Goal: Information Seeking & Learning: Learn about a topic

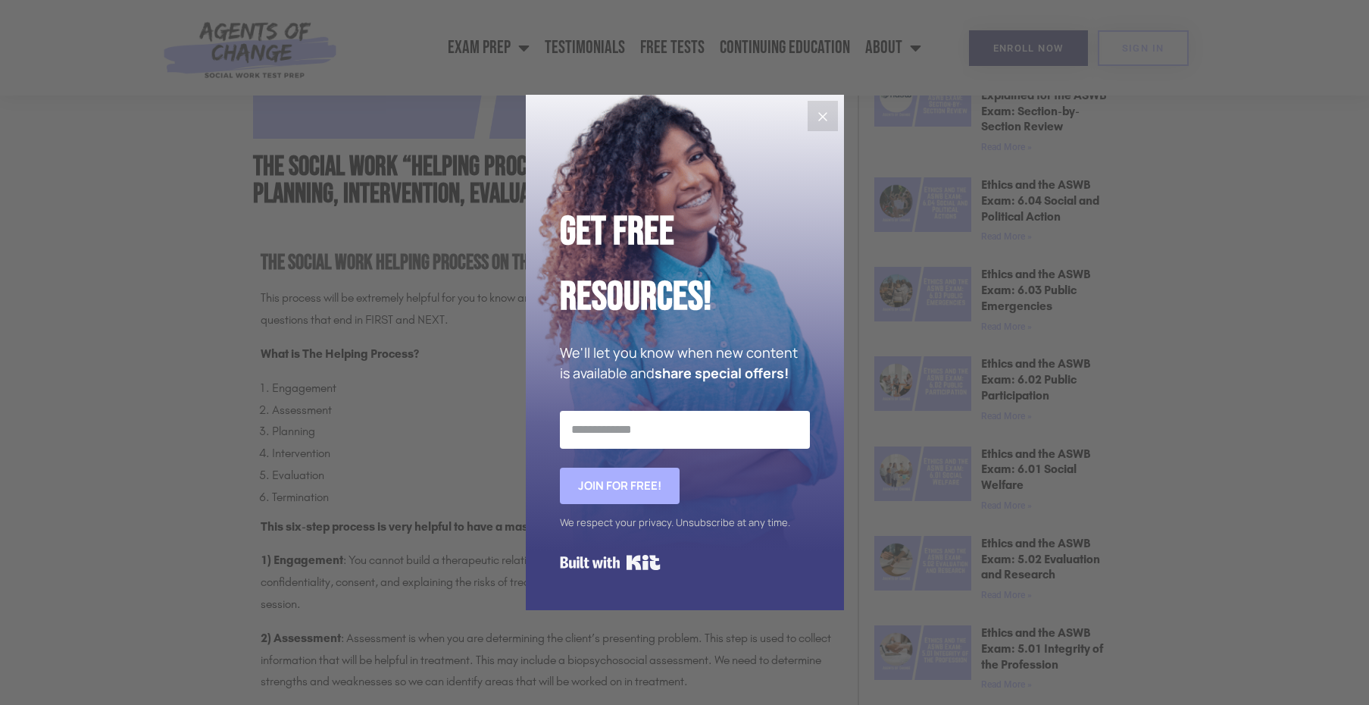
scroll to position [685, 0]
click at [831, 115] on icon "Close" at bounding box center [823, 117] width 18 height 18
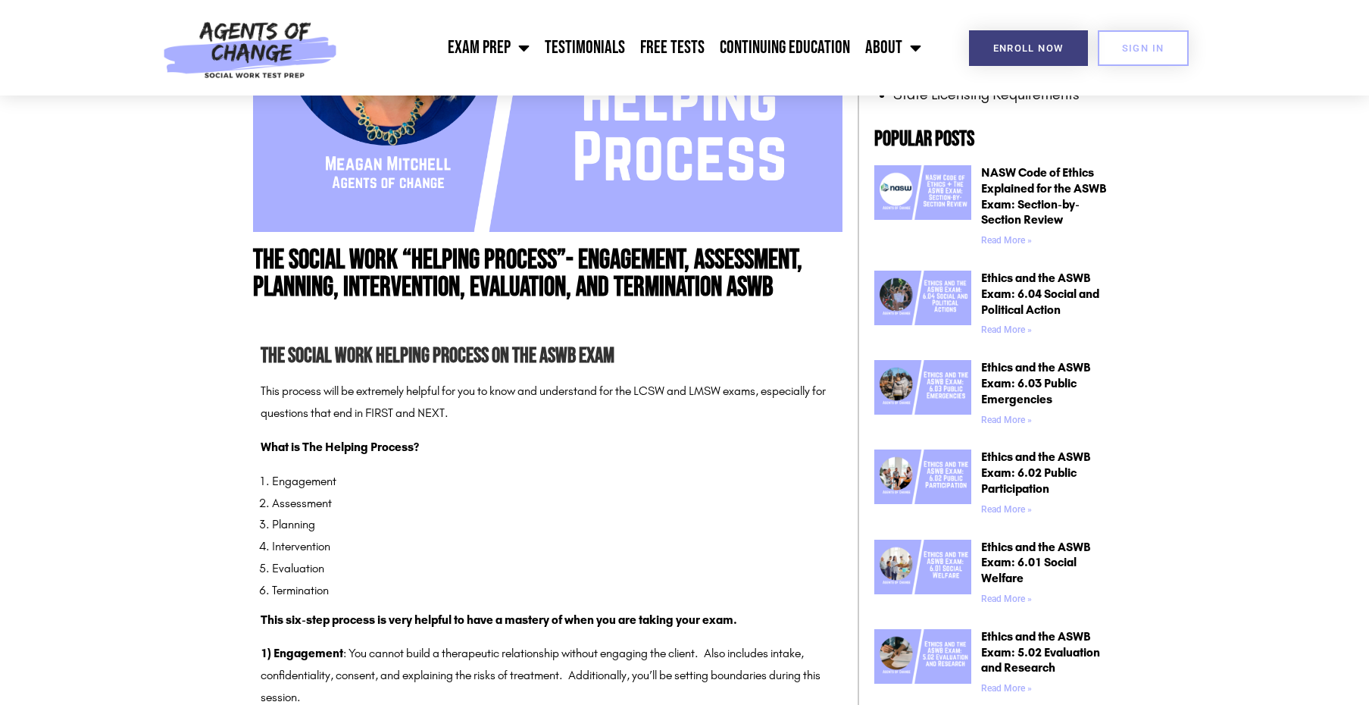
scroll to position [588, 0]
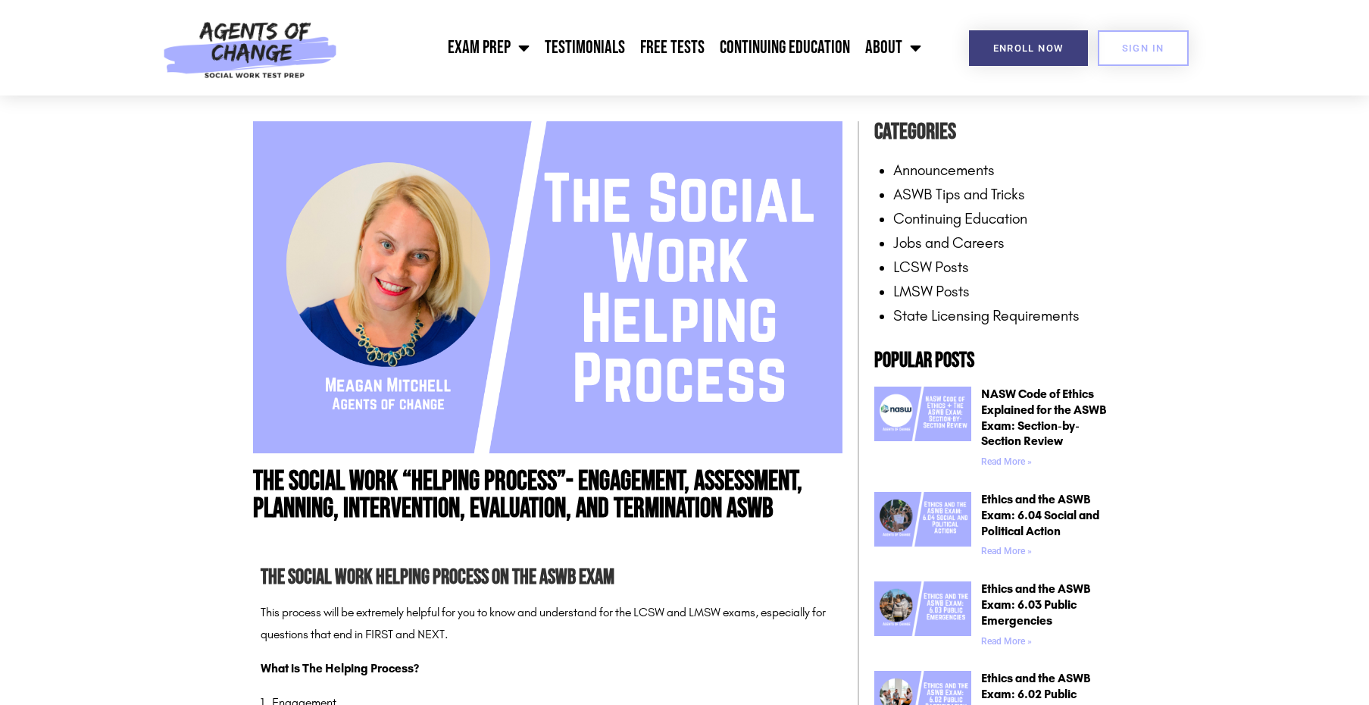
scroll to position [349, 0]
